Goal: Task Accomplishment & Management: Use online tool/utility

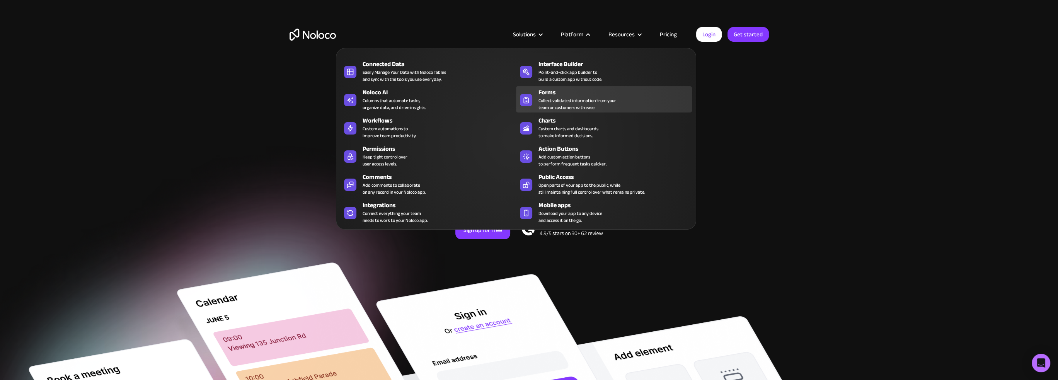
click at [567, 104] on div "Collect validated information from your team or customers with ease." at bounding box center [577, 104] width 78 height 14
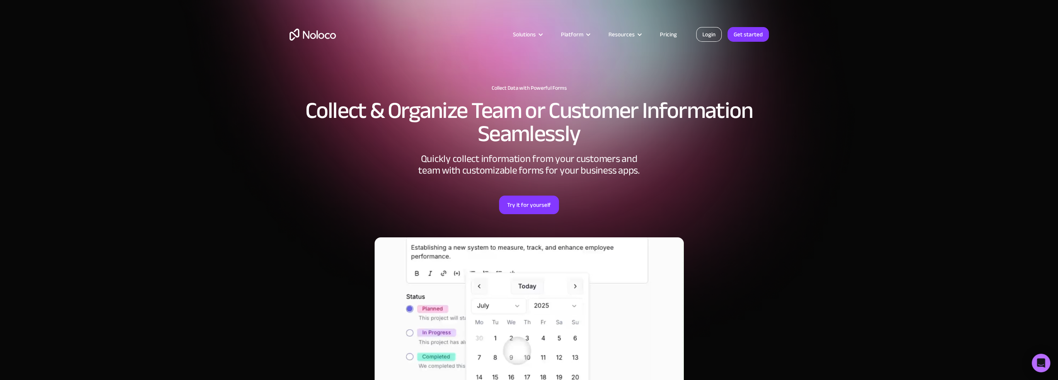
click at [699, 32] on link "Login" at bounding box center [709, 34] width 26 height 15
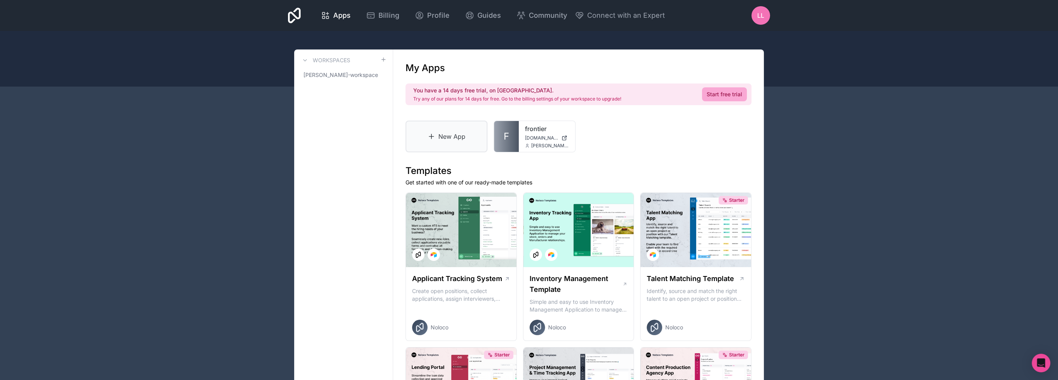
click at [460, 142] on link "New App" at bounding box center [446, 137] width 82 height 32
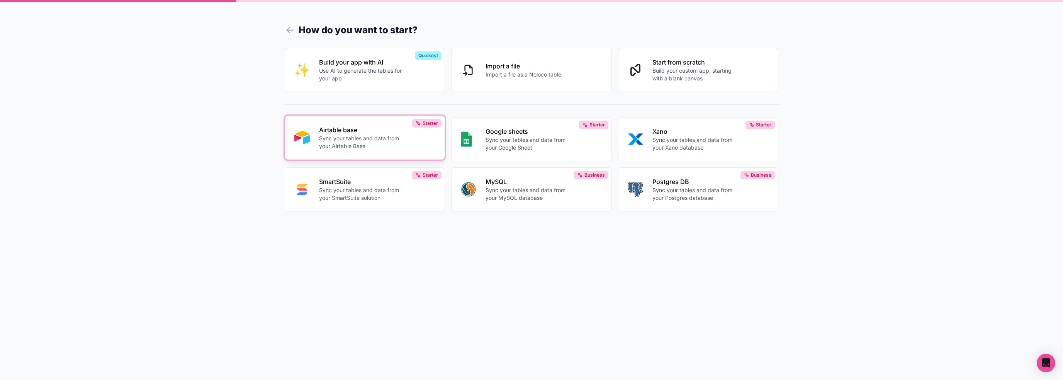
click at [374, 133] on p "Airtable base" at bounding box center [362, 129] width 86 height 9
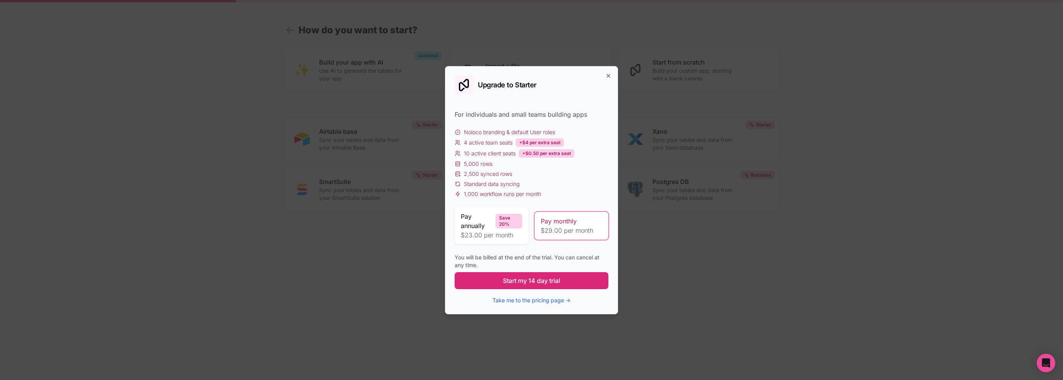
click at [529, 276] on span "Start my 14 day trial" at bounding box center [531, 280] width 57 height 9
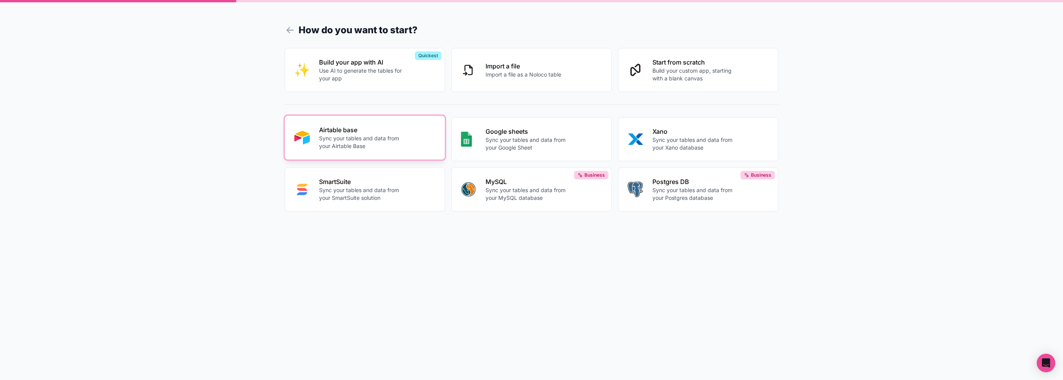
click at [371, 142] on p "Sync your tables and data from your Airtable Base" at bounding box center [362, 141] width 86 height 15
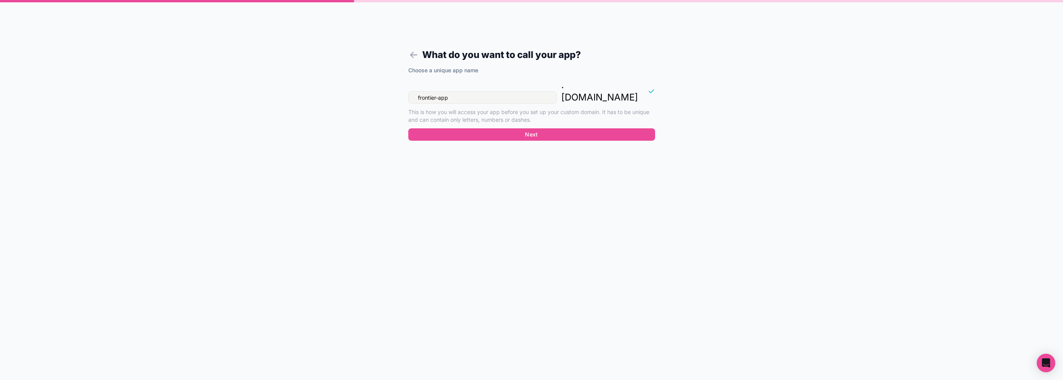
drag, startPoint x: 522, startPoint y: 89, endPoint x: 374, endPoint y: 84, distance: 147.3
click at [374, 84] on div "What do you want to call your app? Choose a unique app name frontier-app . nolo…" at bounding box center [531, 190] width 1063 height 380
type input "managerportal"
click at [543, 128] on button "Next" at bounding box center [531, 134] width 247 height 12
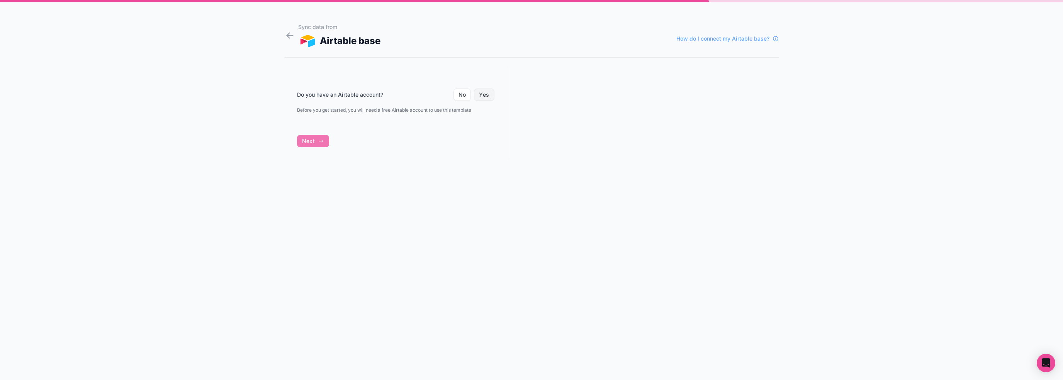
click at [490, 96] on button "Yes" at bounding box center [484, 94] width 20 height 12
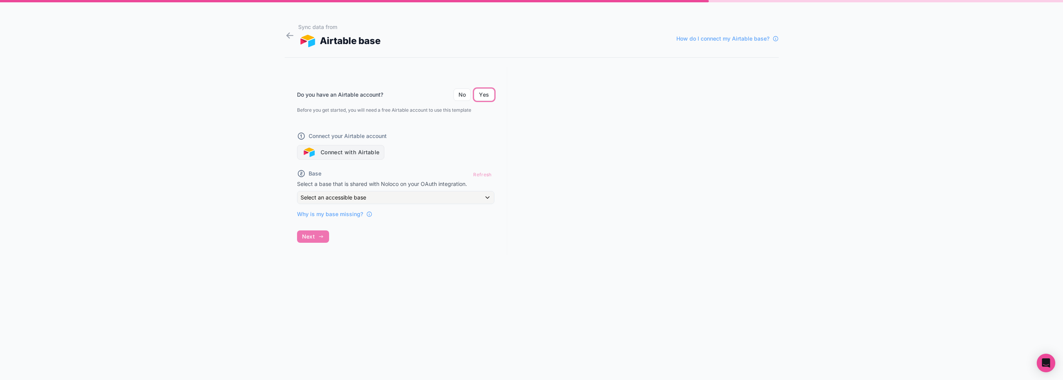
click at [352, 148] on button "Connect with Airtable" at bounding box center [341, 152] width 88 height 15
click at [316, 238] on div "Do you have an Airtable account? No Yes Before you get started, you will need a…" at bounding box center [396, 161] width 223 height 188
click at [370, 150] on button "Connect with Airtable" at bounding box center [341, 152] width 88 height 15
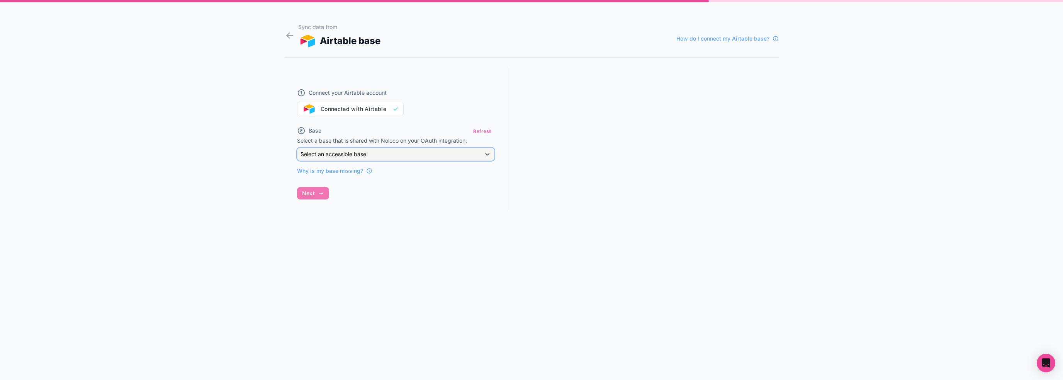
click at [320, 150] on span "Select an accessible base" at bounding box center [334, 154] width 66 height 8
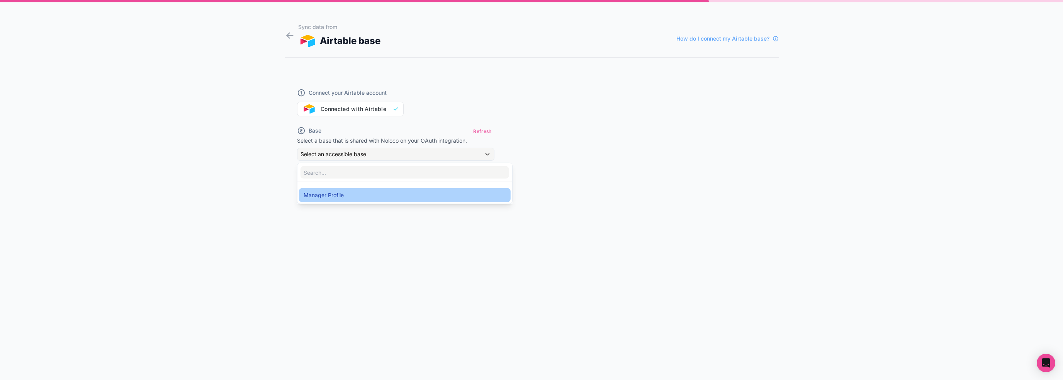
click at [320, 193] on span "Manager Profile" at bounding box center [324, 195] width 40 height 9
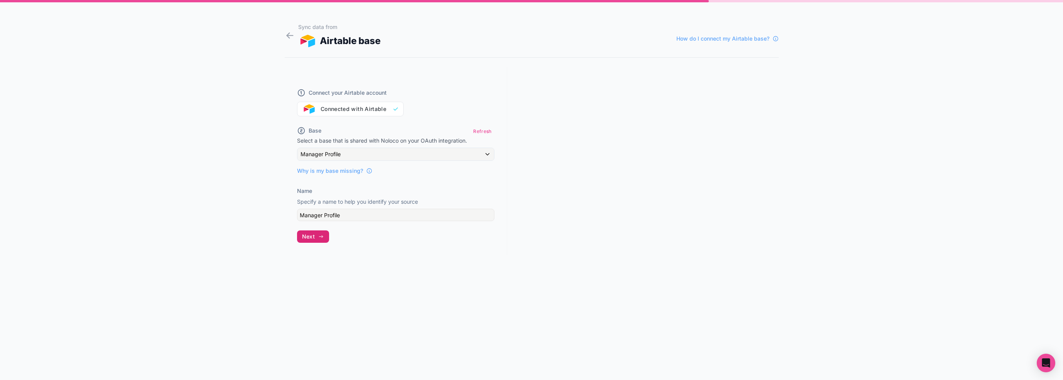
click at [318, 241] on button "Next" at bounding box center [313, 236] width 32 height 12
click at [344, 152] on div "Manager Profile" at bounding box center [396, 154] width 197 height 12
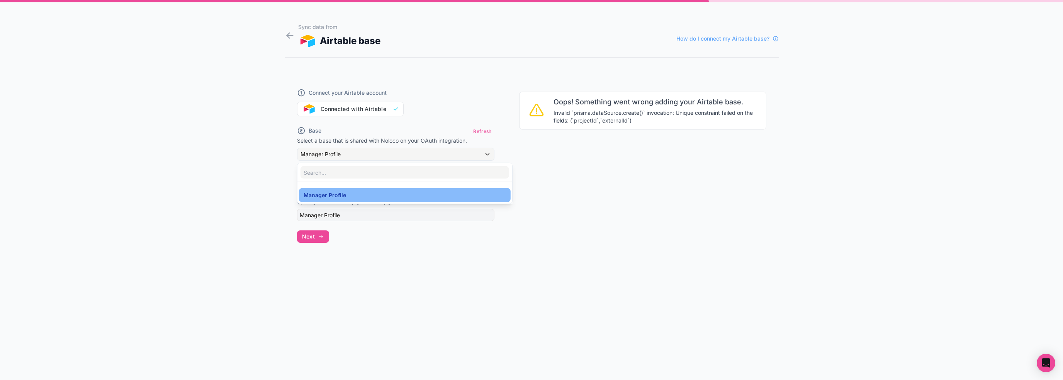
click at [263, 143] on div at bounding box center [531, 190] width 1063 height 380
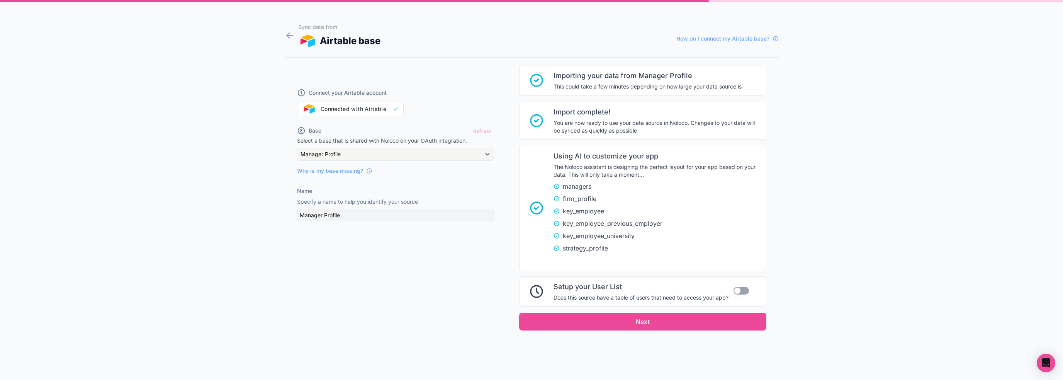
scroll to position [109, 0]
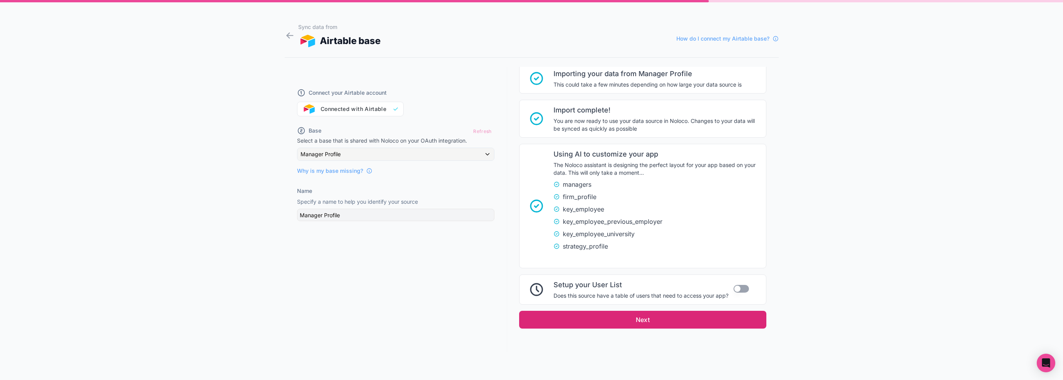
click at [671, 321] on button "Next" at bounding box center [642, 320] width 247 height 18
